Goal: Find specific page/section: Find specific page/section

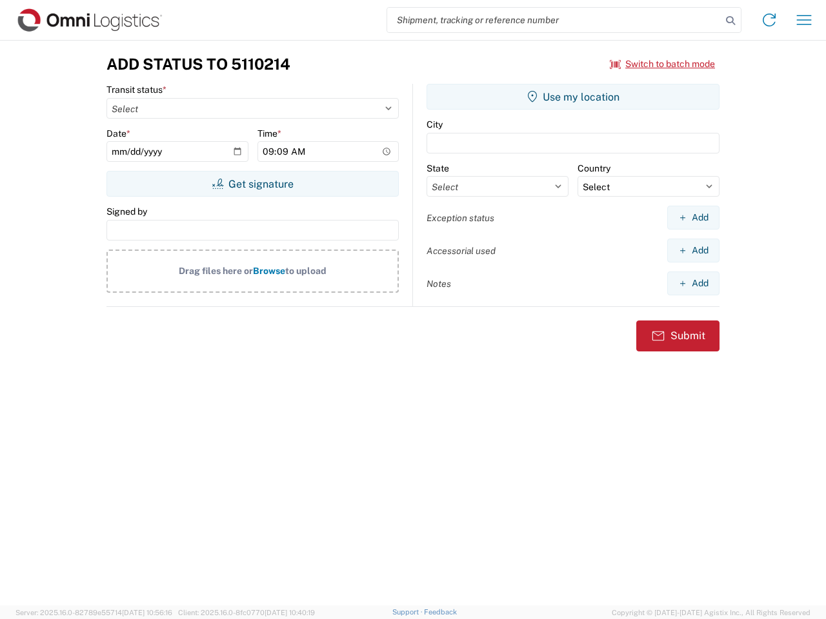
click at [554, 20] on input "search" at bounding box center [554, 20] width 334 height 25
click at [730, 21] on icon at bounding box center [730, 21] width 18 height 18
click at [769, 20] on icon at bounding box center [768, 20] width 21 height 21
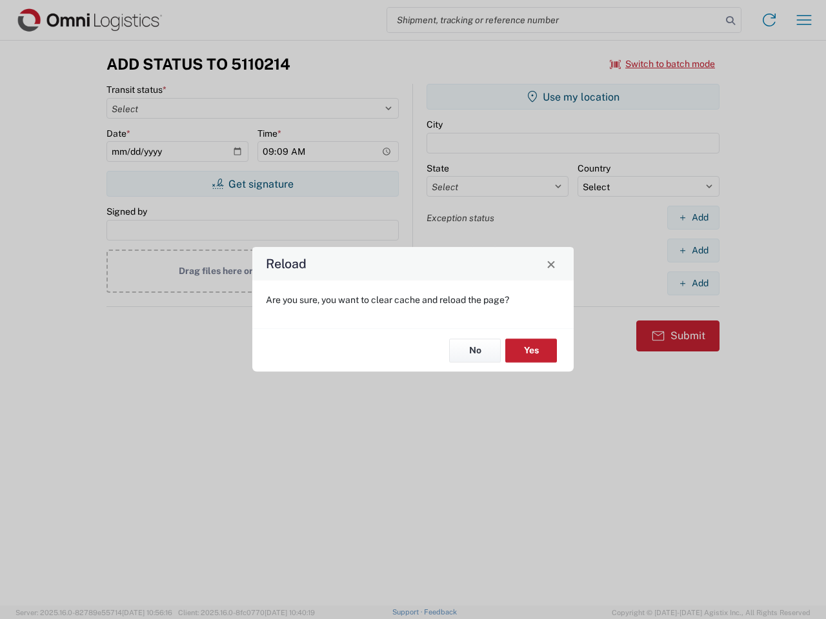
click at [662, 64] on div "Reload Are you sure, you want to clear cache and reload the page? No Yes" at bounding box center [413, 309] width 826 height 619
click at [252, 184] on div "Reload Are you sure, you want to clear cache and reload the page? No Yes" at bounding box center [413, 309] width 826 height 619
click at [573, 97] on div "Reload Are you sure, you want to clear cache and reload the page? No Yes" at bounding box center [413, 309] width 826 height 619
click at [693, 217] on div "Reload Are you sure, you want to clear cache and reload the page? No Yes" at bounding box center [413, 309] width 826 height 619
click at [693, 250] on div "Reload Are you sure, you want to clear cache and reload the page? No Yes" at bounding box center [413, 309] width 826 height 619
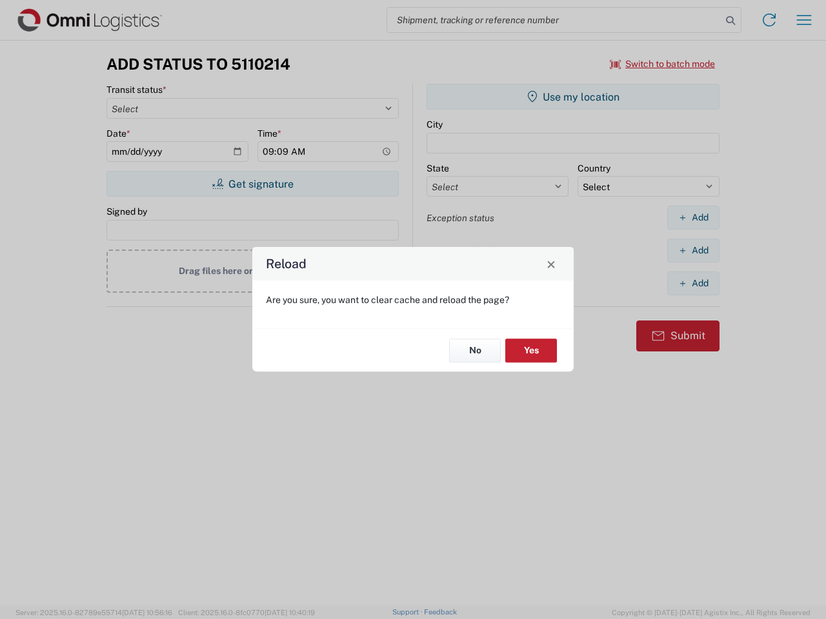
click at [693, 283] on div "Reload Are you sure, you want to clear cache and reload the page? No Yes" at bounding box center [413, 309] width 826 height 619
